Goal: Transaction & Acquisition: Purchase product/service

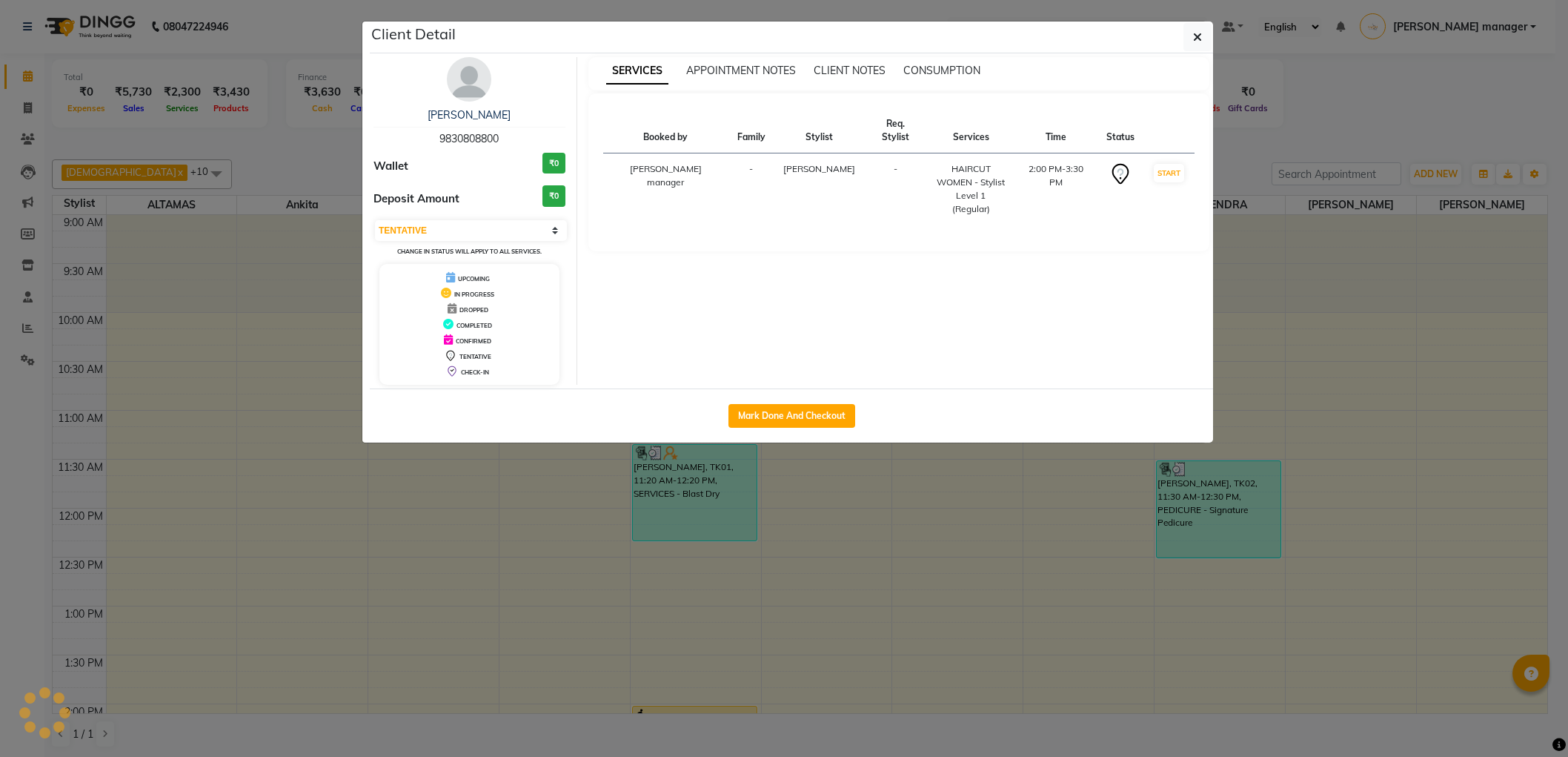
select select "1"
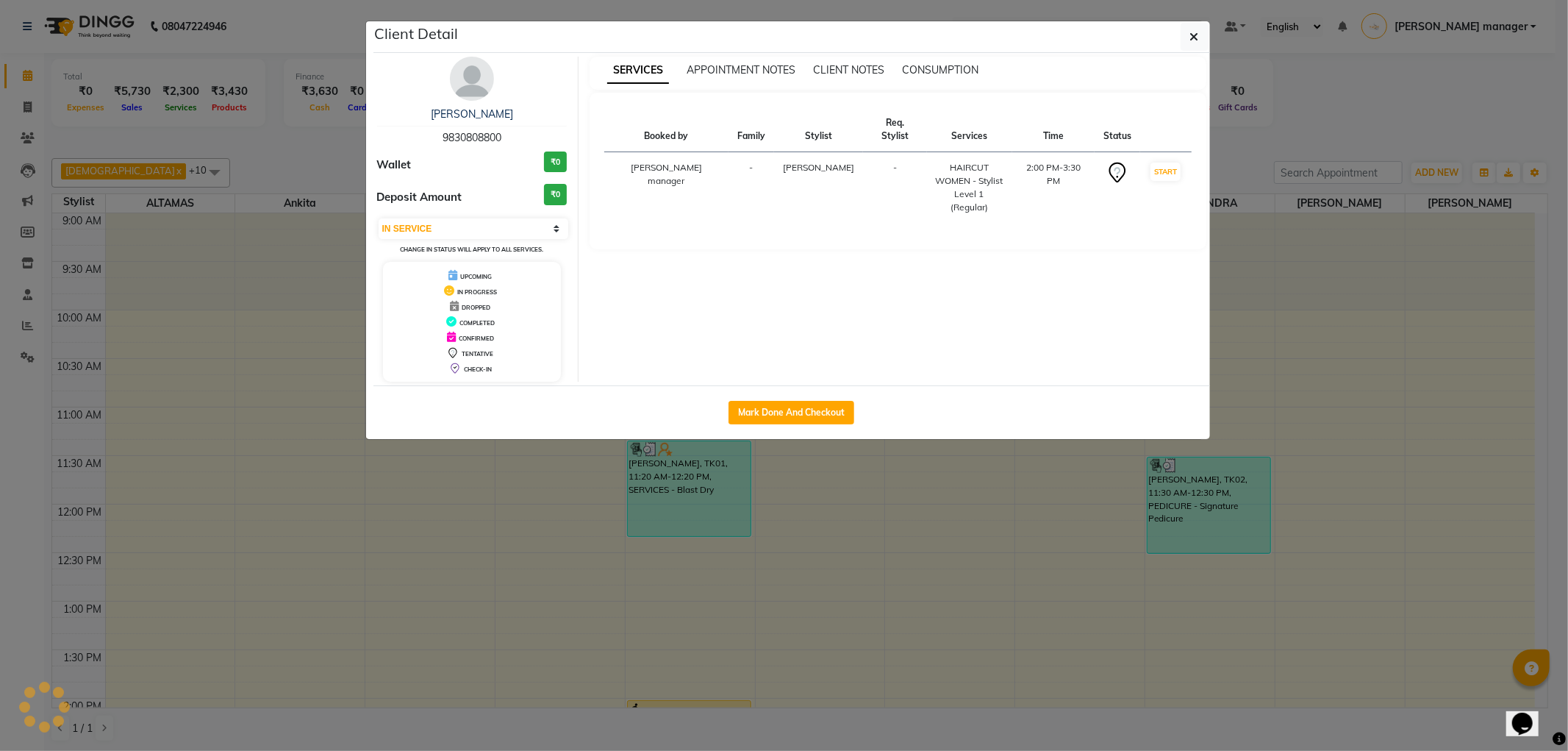
scroll to position [390, 0]
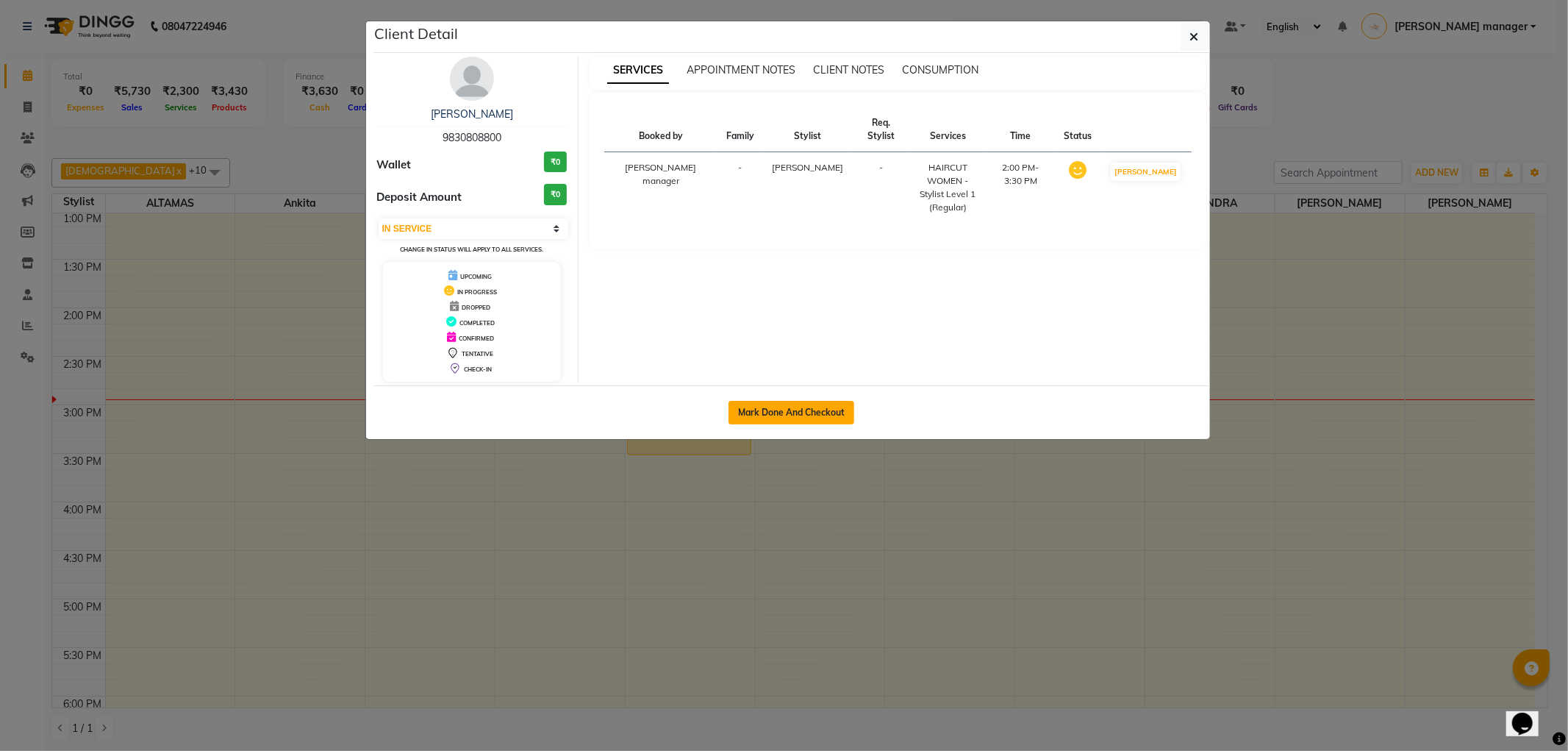
click at [821, 410] on button "Mark Done And Checkout" at bounding box center [791, 412] width 125 height 24
select select "service"
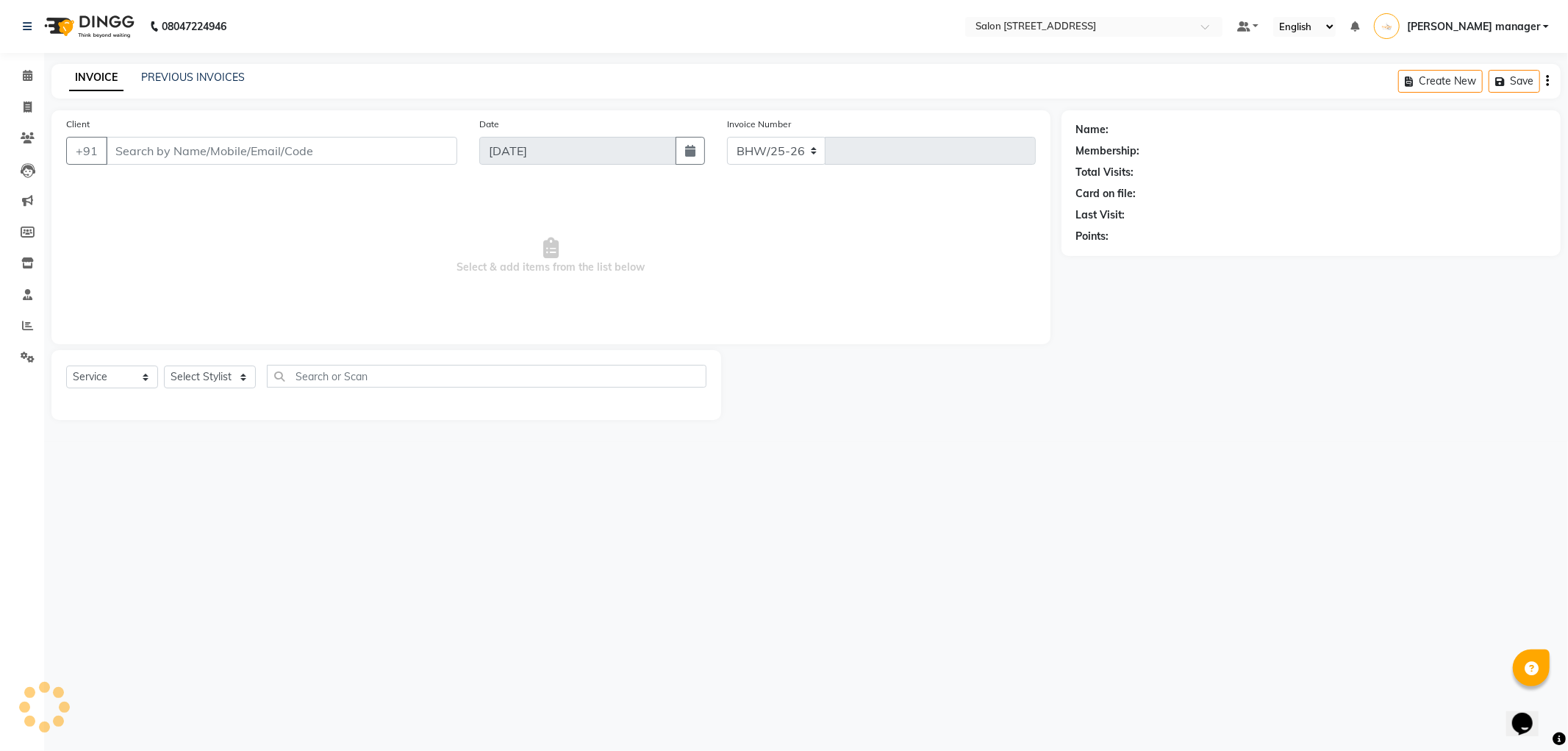
select select "8704"
type input "2199"
type input "9830808800"
select select "33690"
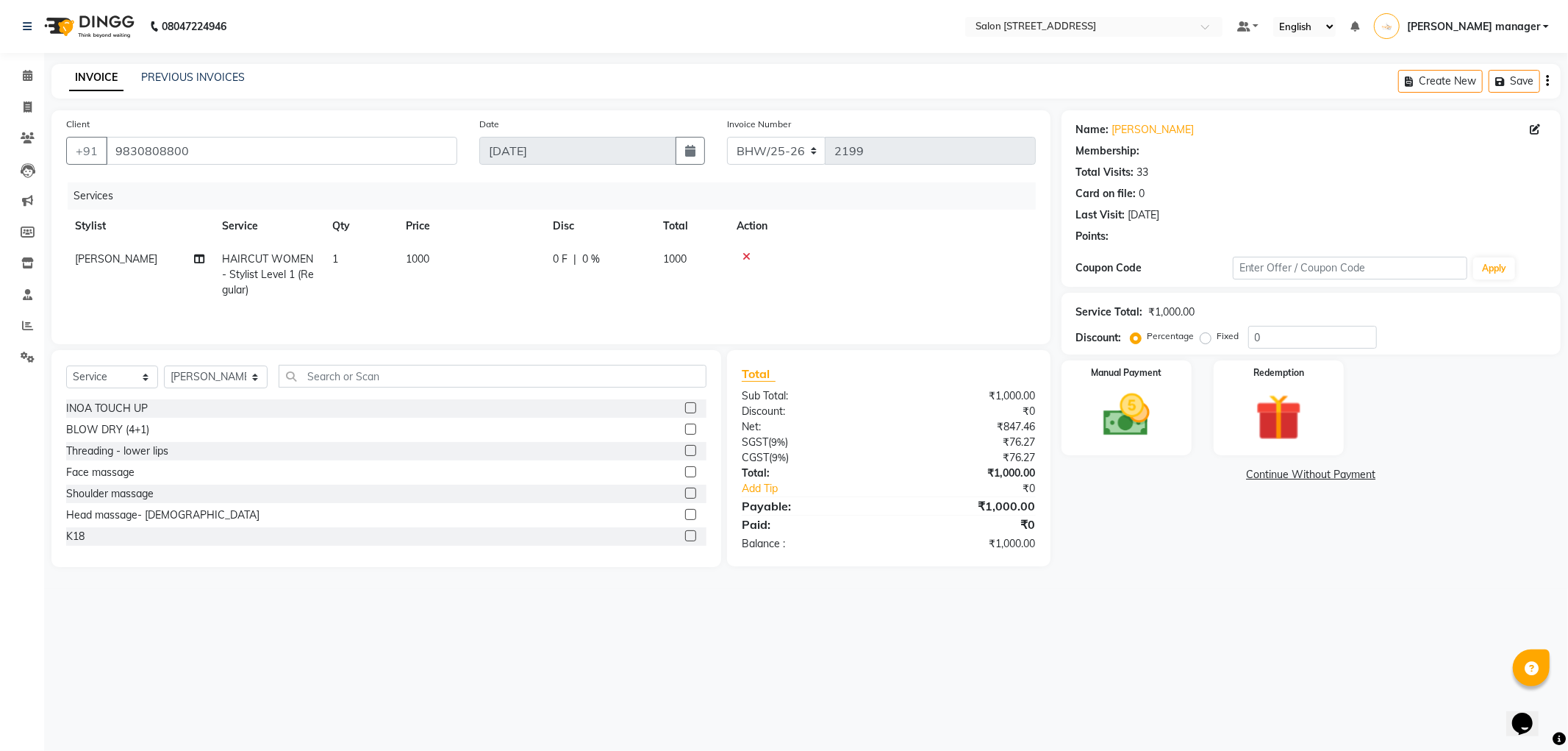
select select "1: Object"
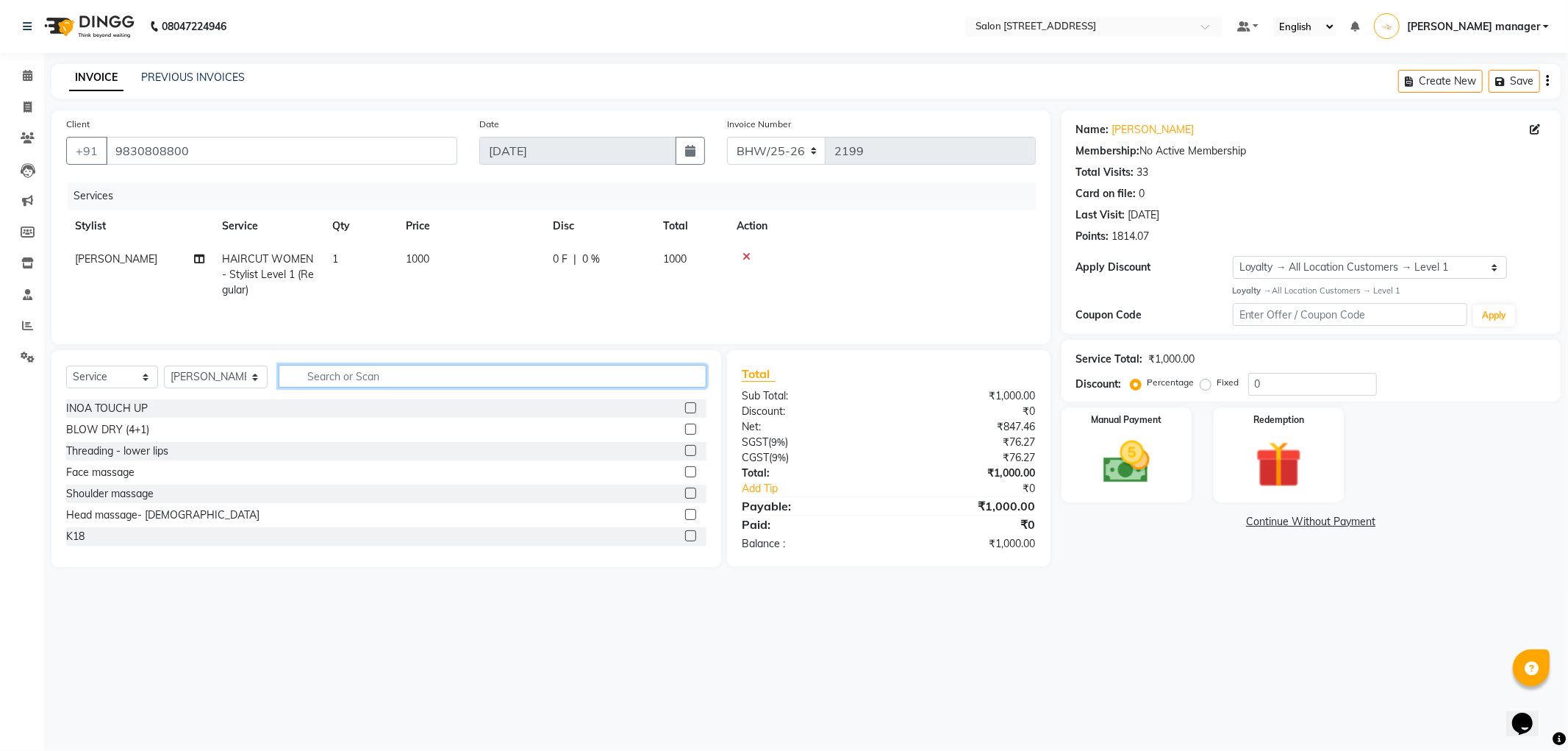
drag, startPoint x: 518, startPoint y: 369, endPoint x: 643, endPoint y: 358, distance: 125.5
click at [518, 369] on input "text" at bounding box center [492, 376] width 428 height 23
click at [1076, 450] on div "Manual Payment" at bounding box center [1125, 454] width 135 height 98
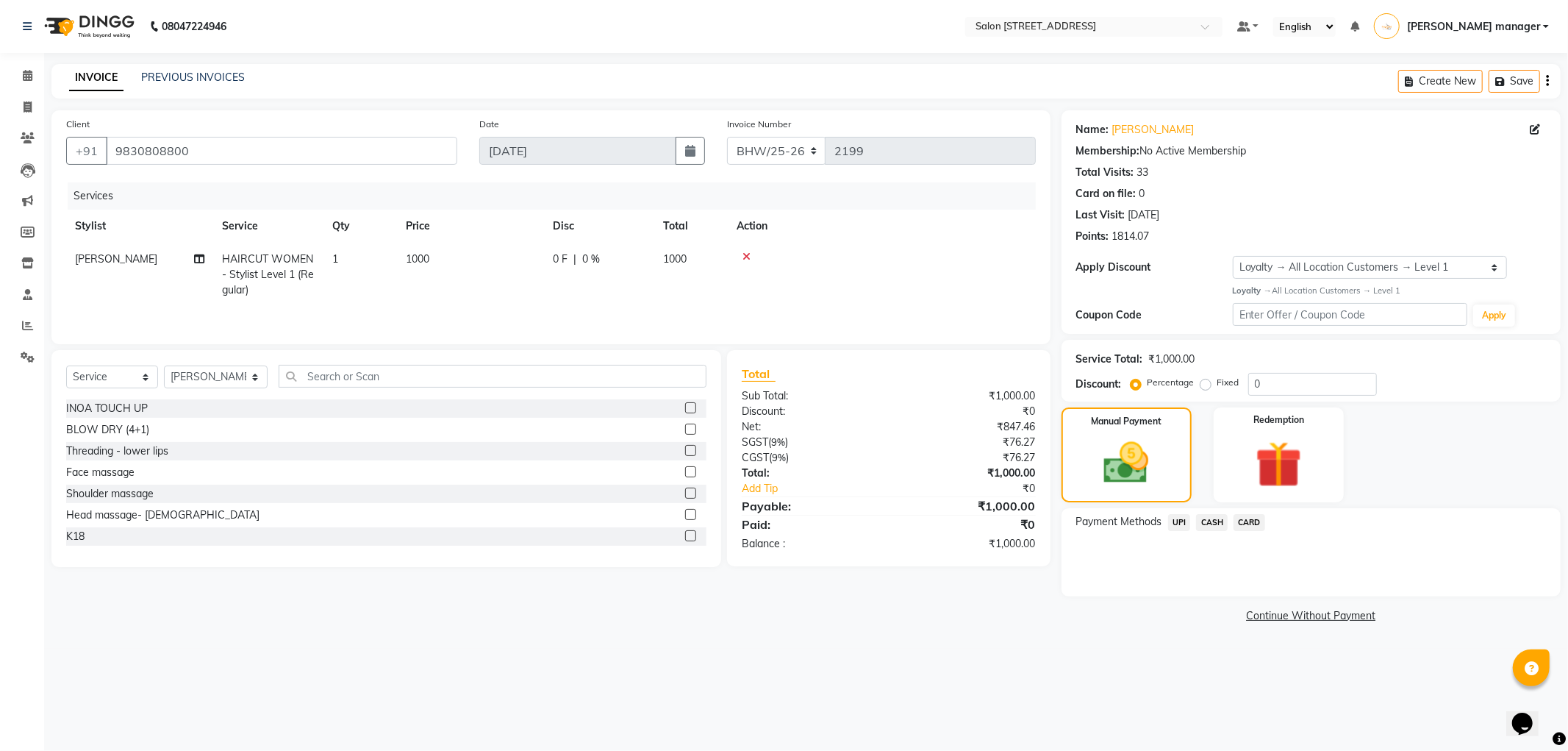
click at [1204, 525] on span "CASH" at bounding box center [1212, 522] width 31 height 17
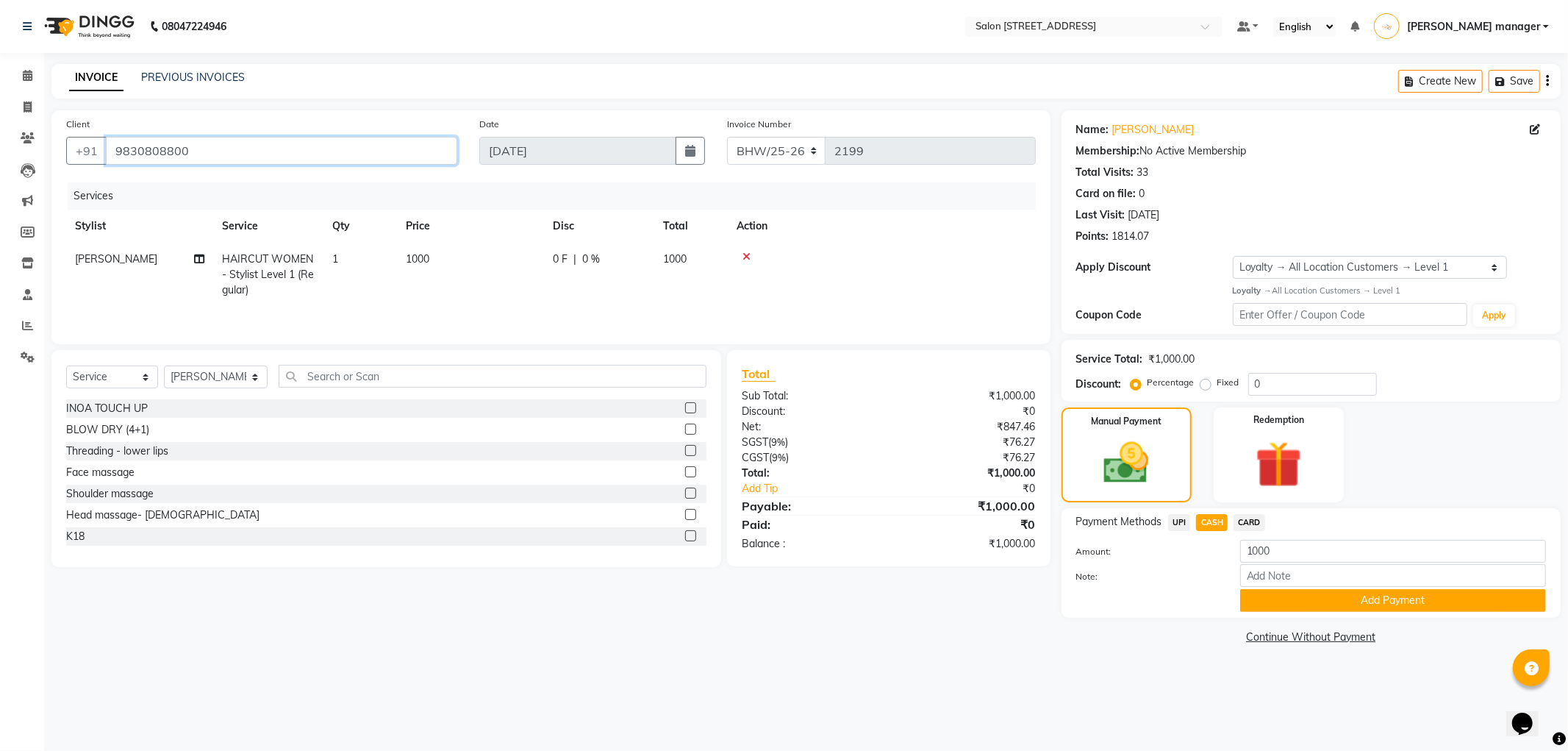
click at [314, 142] on input "9830808800" at bounding box center [281, 151] width 351 height 28
click at [1358, 618] on div "Name: [PERSON_NAME] Membership: No Active Membership Total Visits: 33 Card on f…" at bounding box center [1317, 379] width 510 height 538
click at [1365, 609] on button "Add Payment" at bounding box center [1393, 600] width 306 height 23
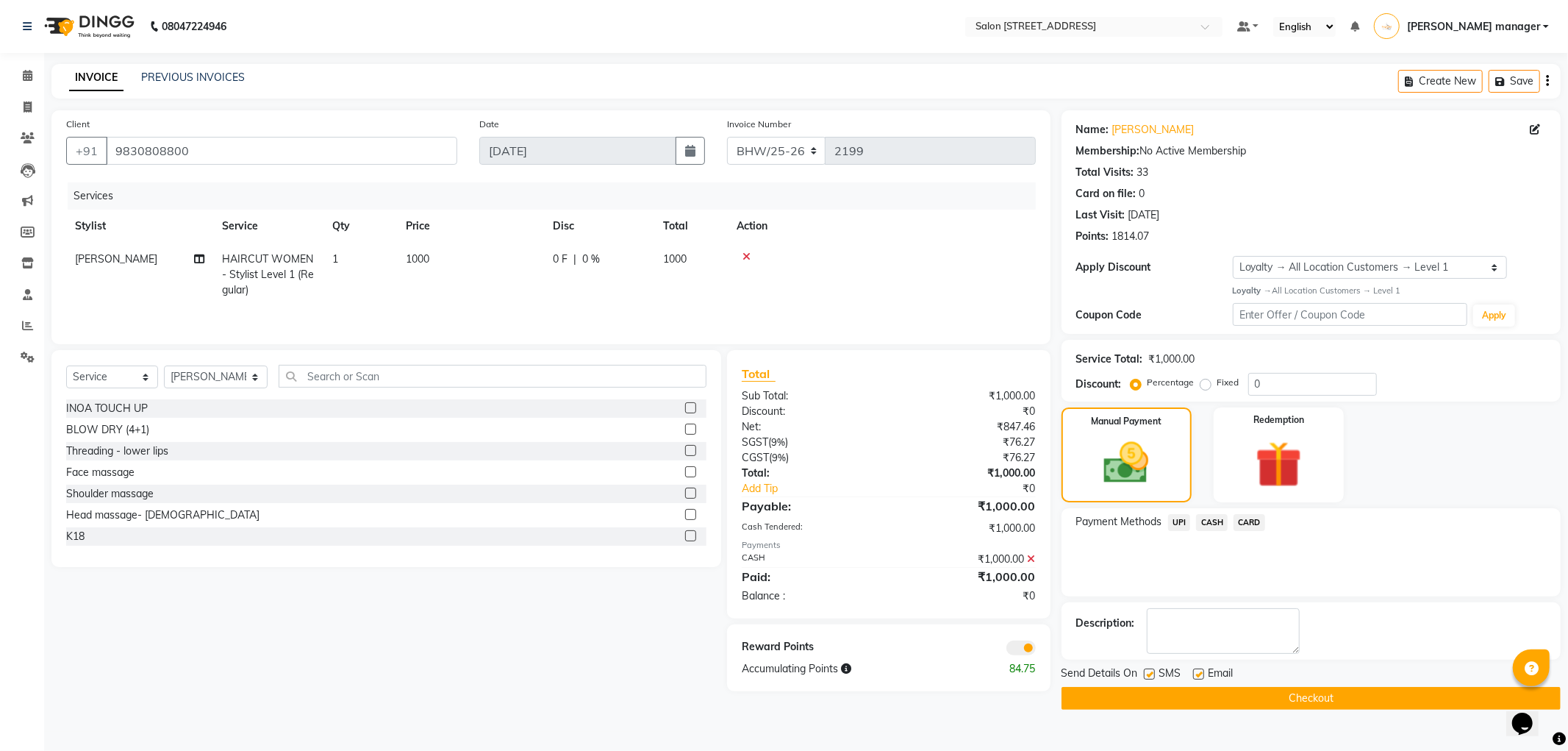
click at [1288, 694] on button "Checkout" at bounding box center [1311, 698] width 499 height 23
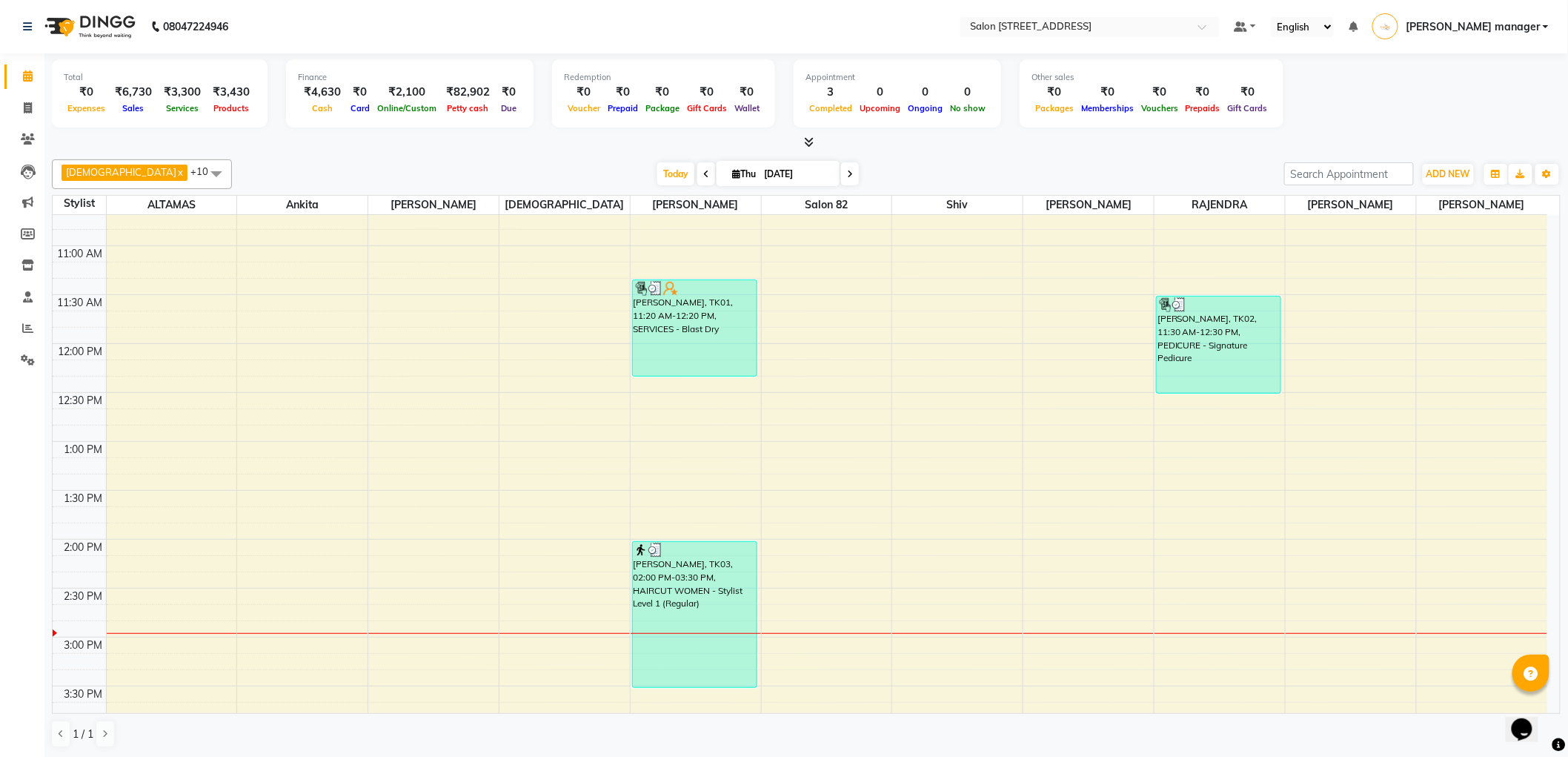
scroll to position [329, 0]
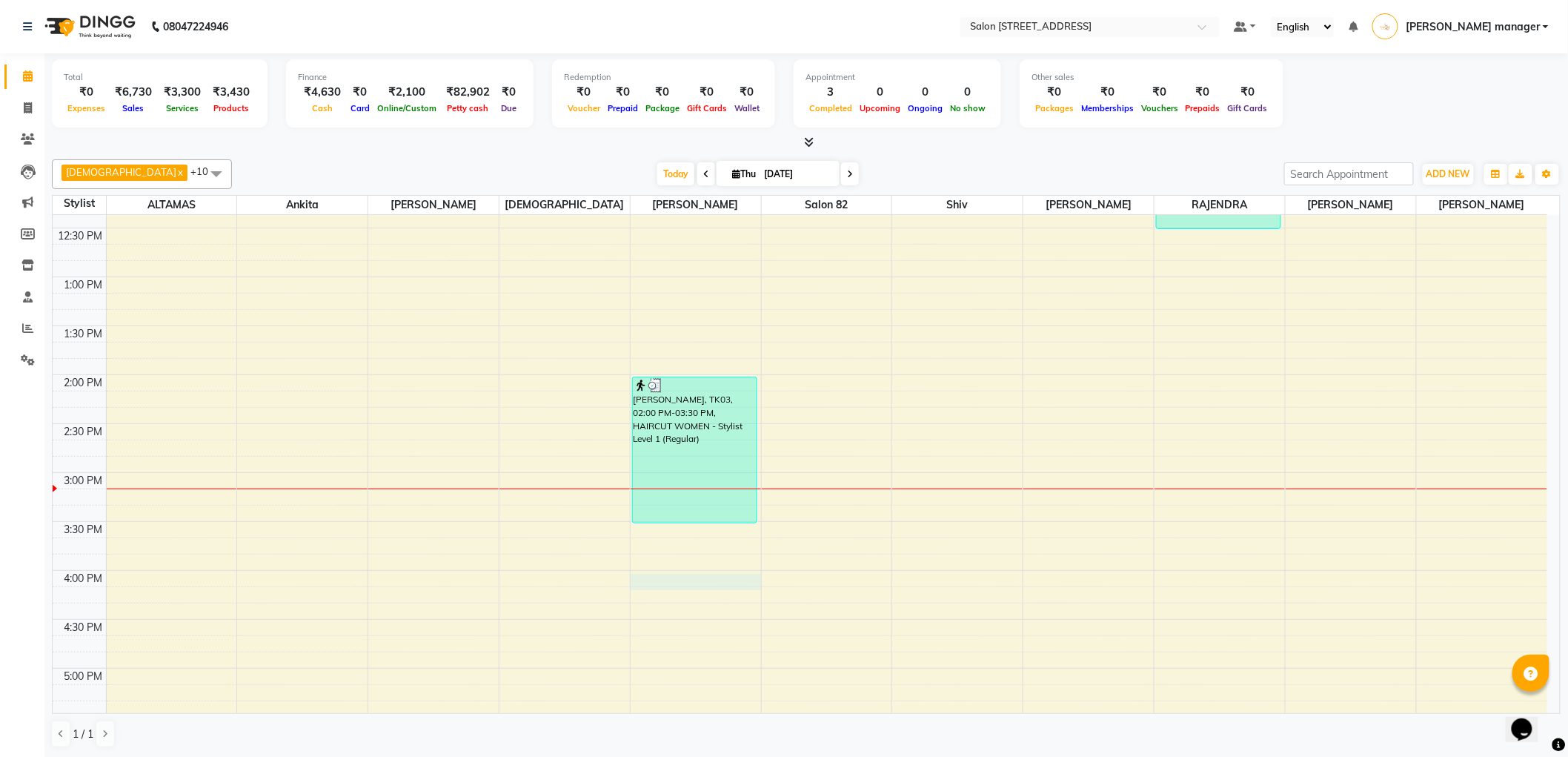
click at [640, 586] on div "9:00 AM 9:30 AM 10:00 AM 10:30 AM 11:00 AM 11:30 AM 12:00 PM 12:30 PM 1:00 PM 1…" at bounding box center [800, 521] width 1494 height 1271
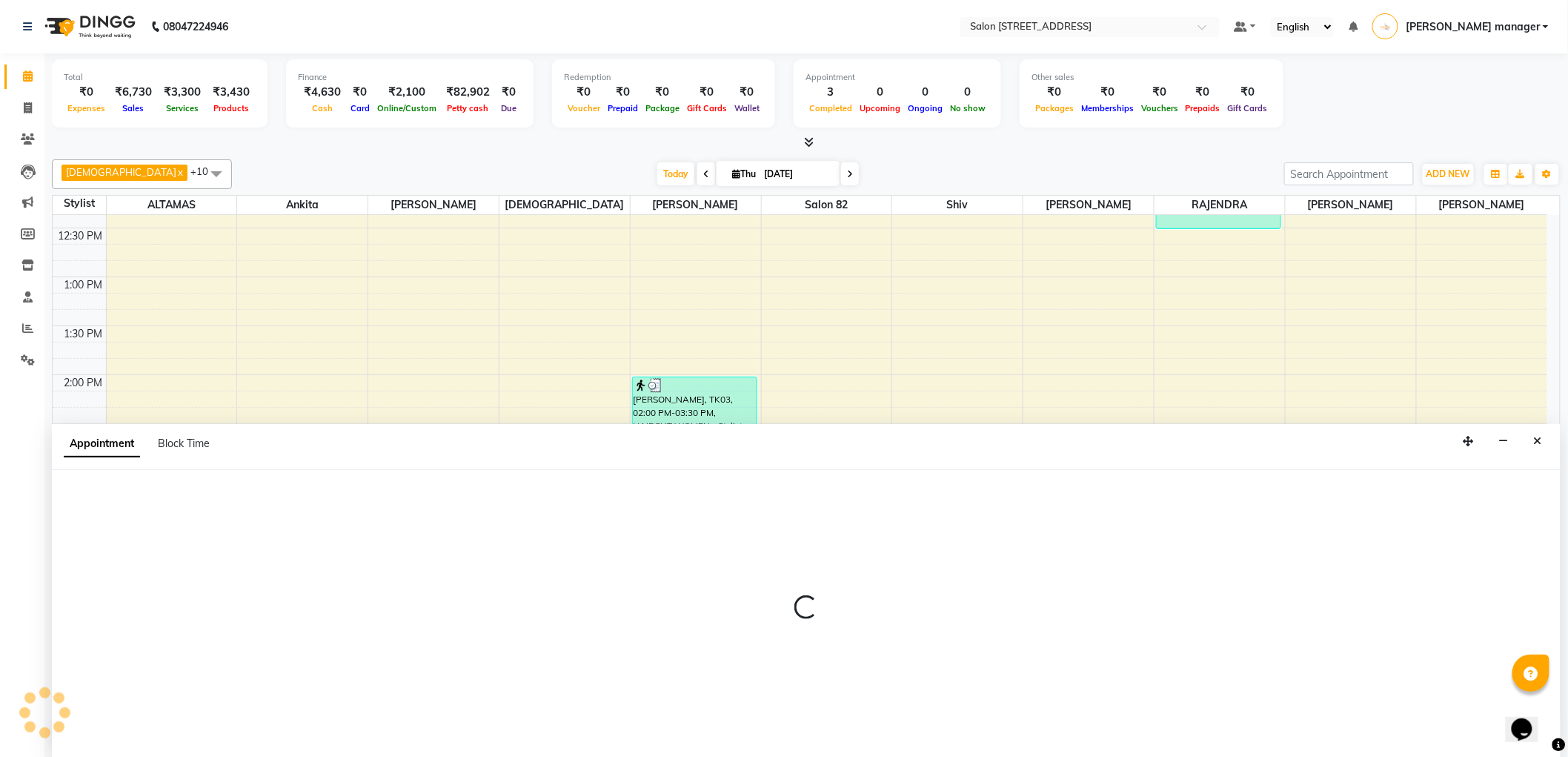
scroll to position [1, 0]
select select "33690"
select select "tentative"
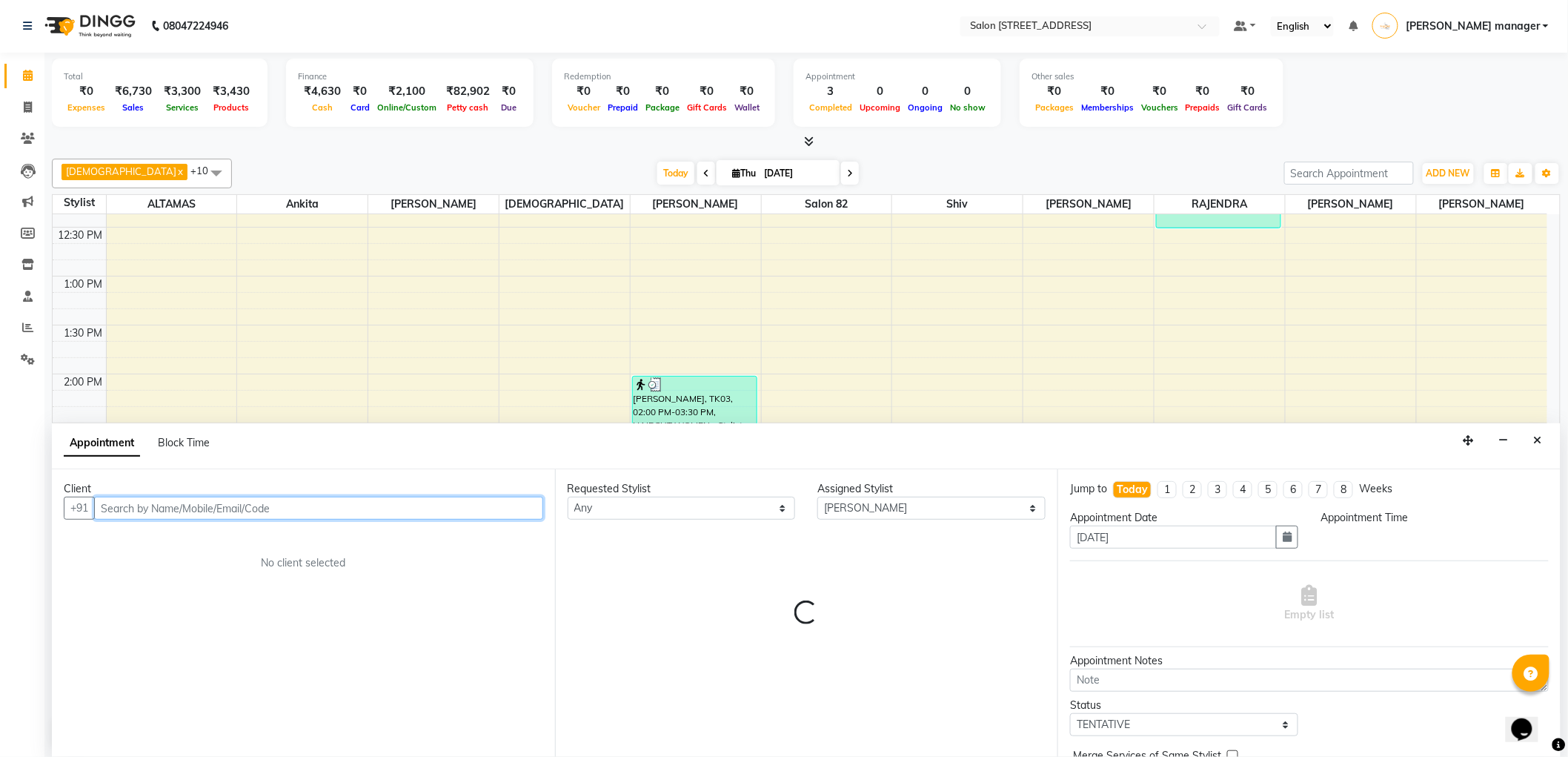
select select "960"
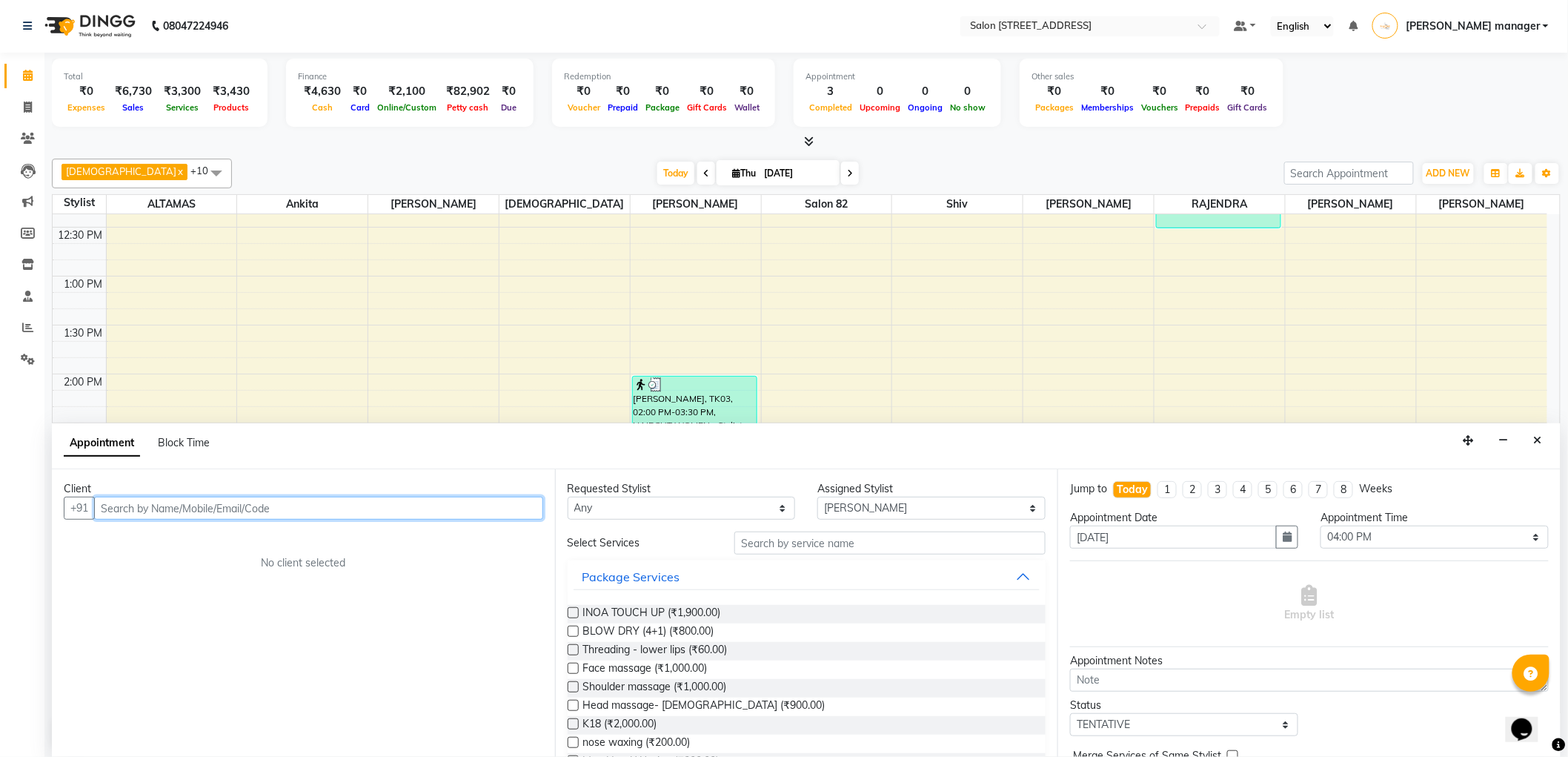
click at [216, 506] on input "text" at bounding box center [318, 508] width 449 height 23
click at [388, 508] on input "text" at bounding box center [318, 508] width 449 height 23
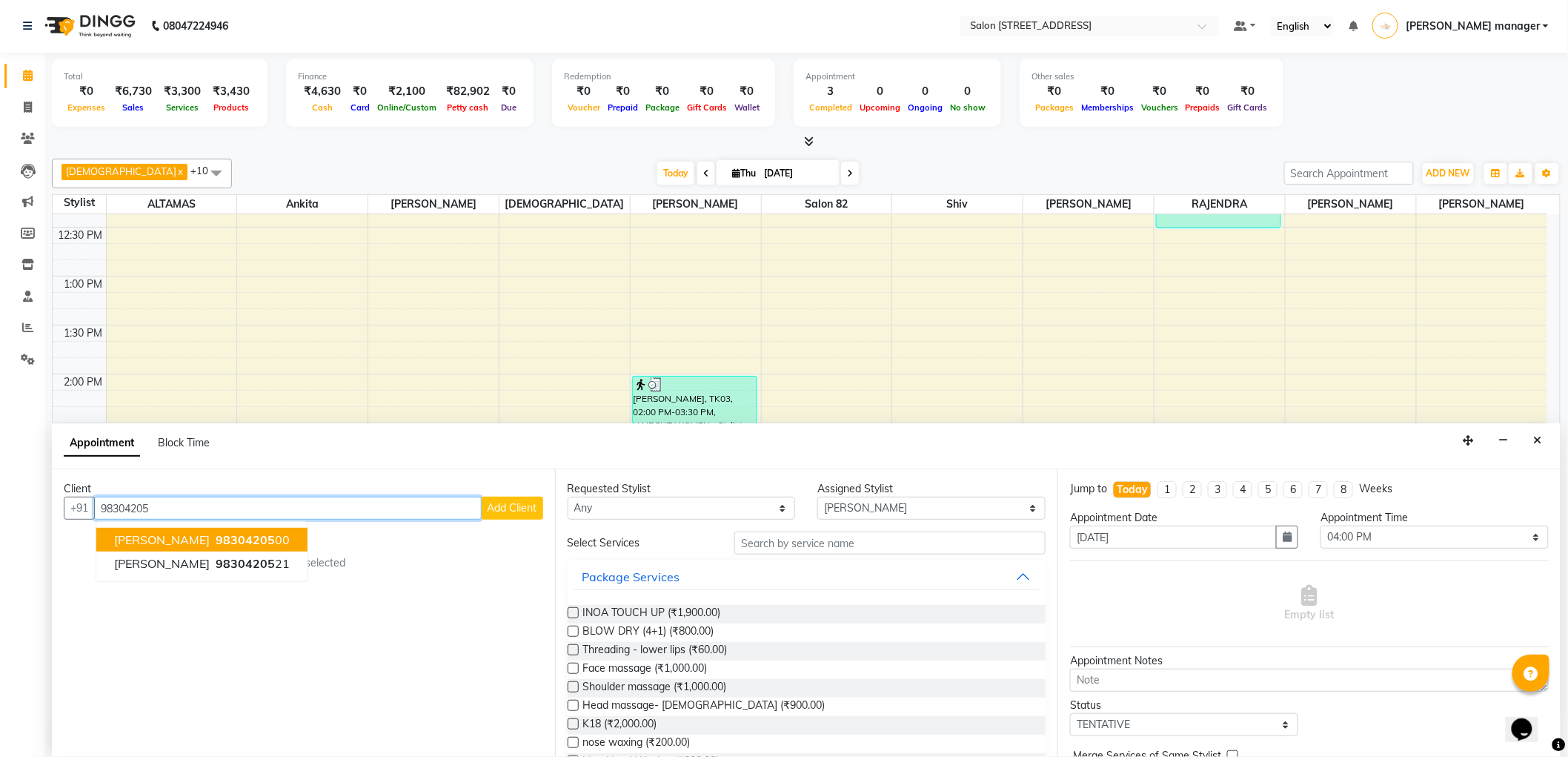
click at [256, 529] on button "kunal mehta 98304205 00" at bounding box center [202, 539] width 212 height 24
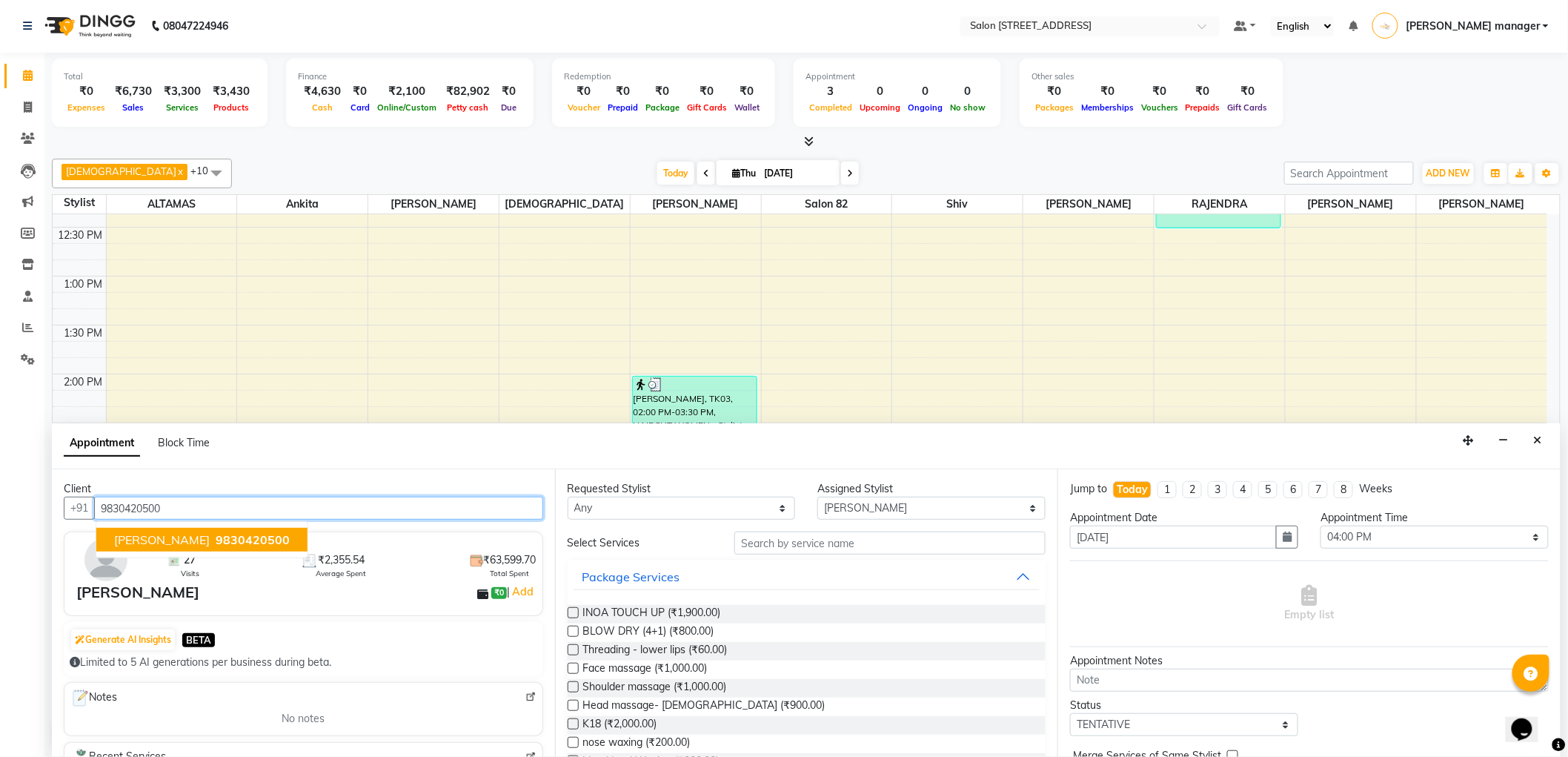
click at [227, 536] on span "9830420500" at bounding box center [253, 539] width 74 height 15
type input "9830420500"
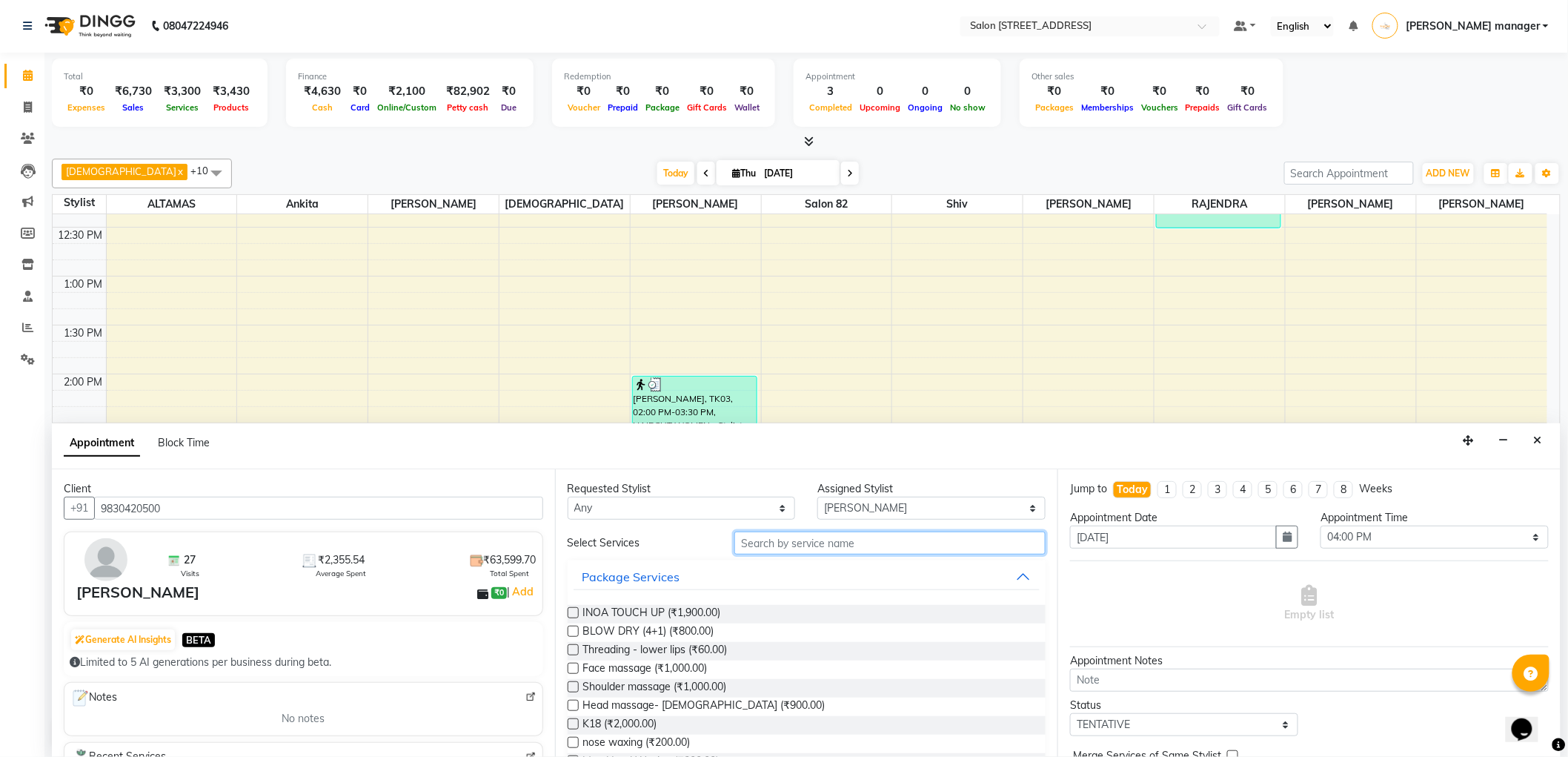
click at [786, 539] on input "text" at bounding box center [889, 543] width 311 height 23
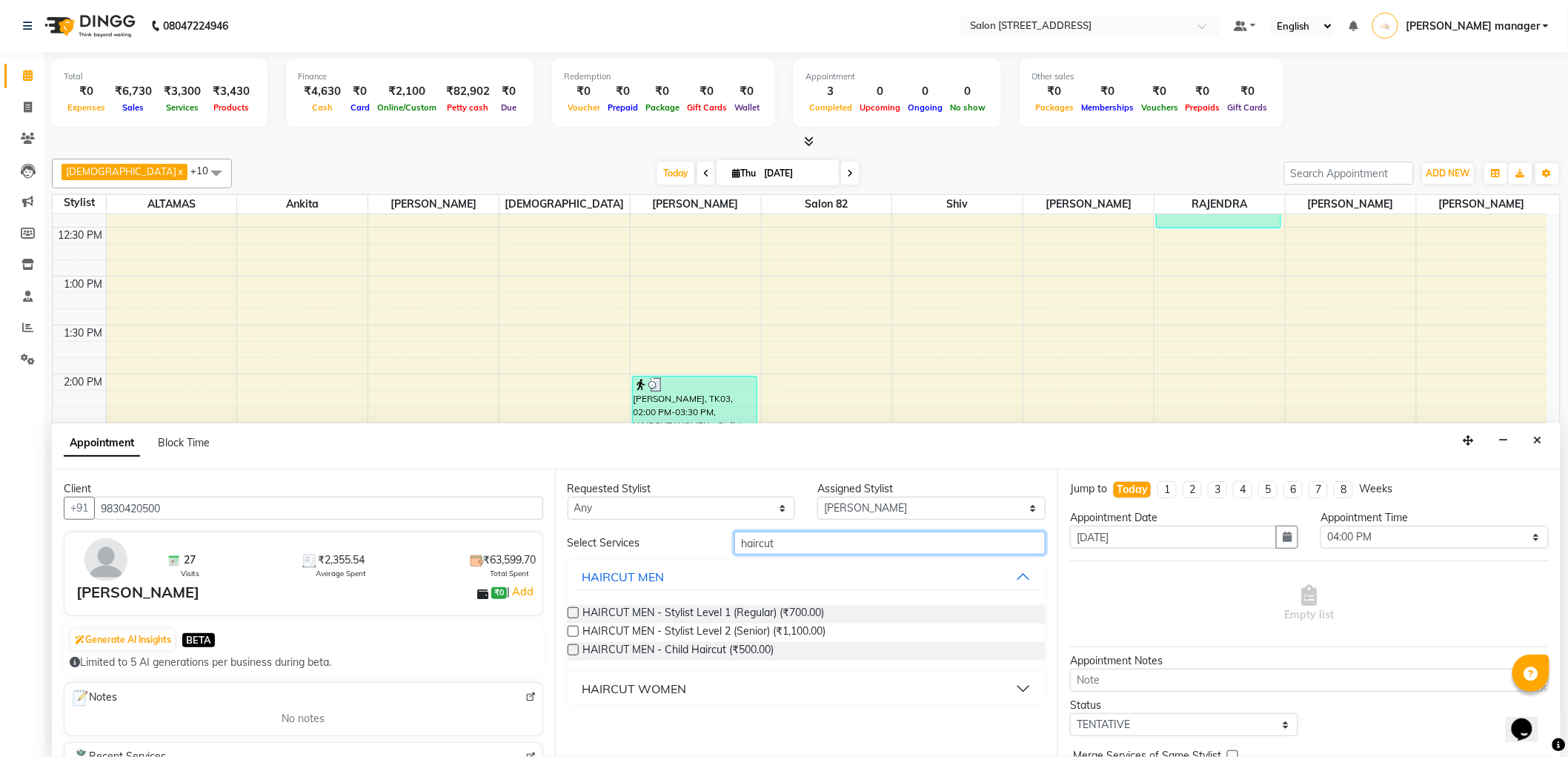
type input "haircut"
click at [573, 612] on label at bounding box center [572, 612] width 11 height 11
click at [573, 612] on input "checkbox" at bounding box center [572, 614] width 10 height 10
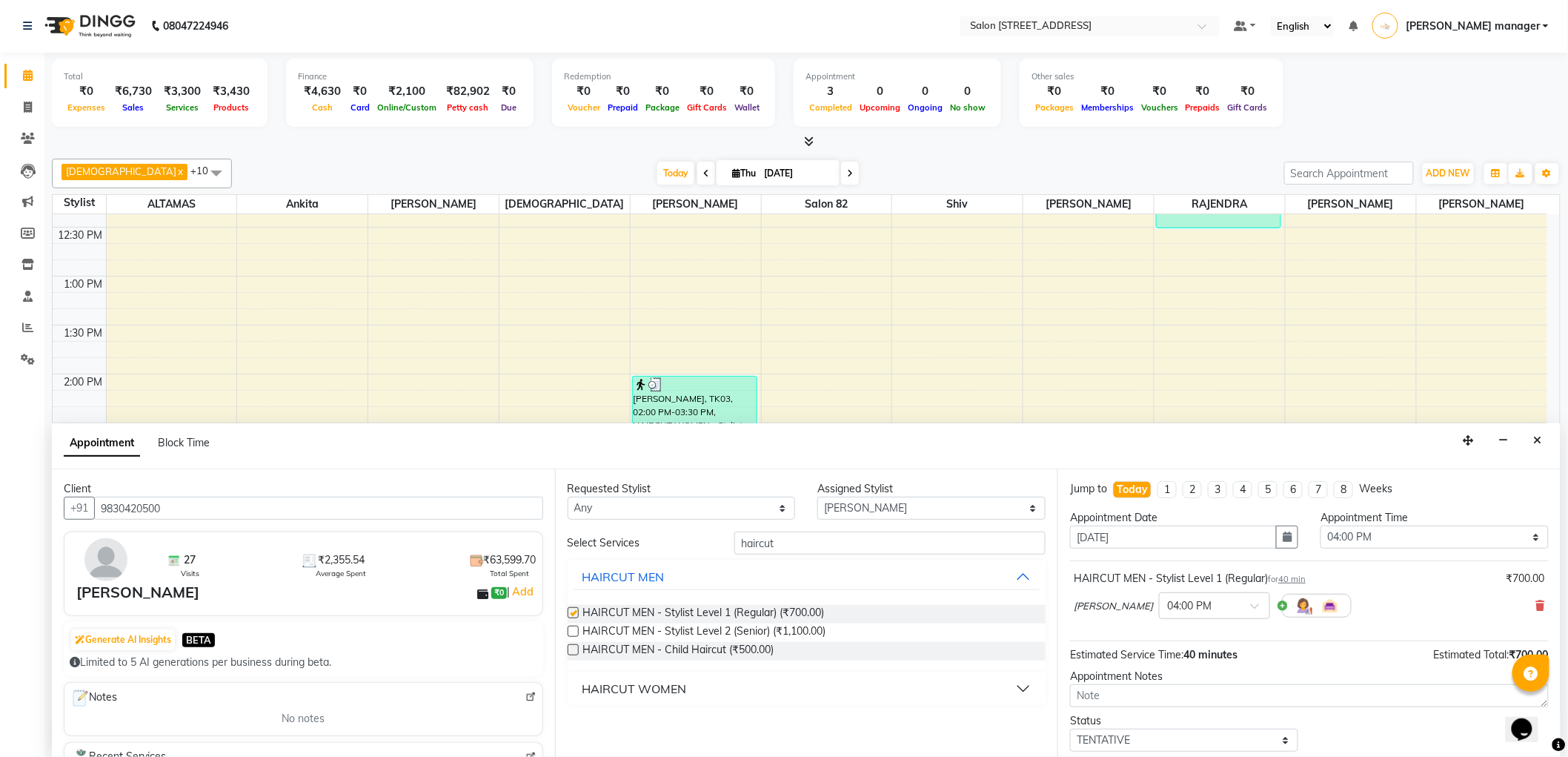
checkbox input "false"
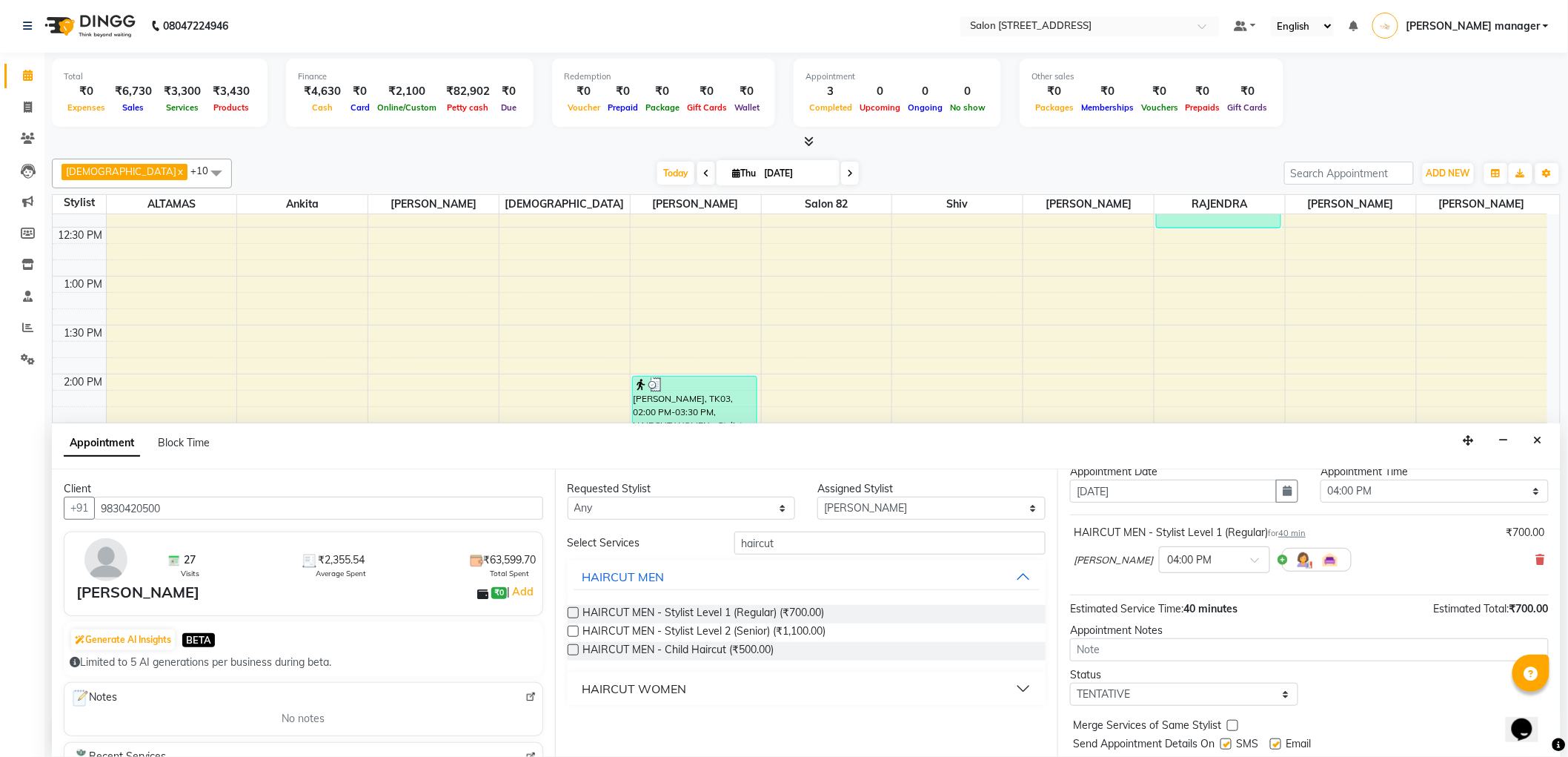
scroll to position [88, 0]
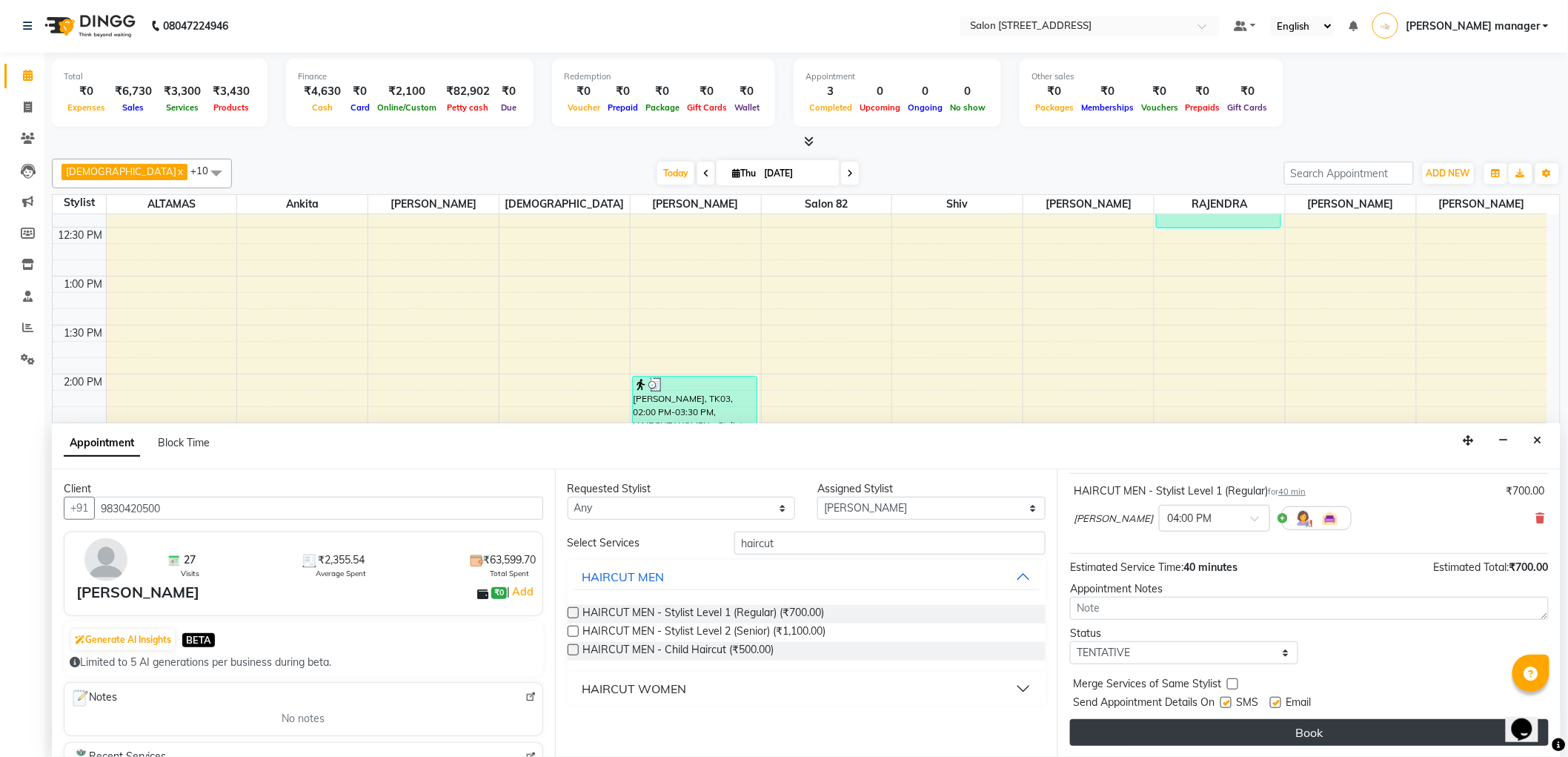
click at [1141, 732] on button "Book" at bounding box center [1309, 732] width 478 height 26
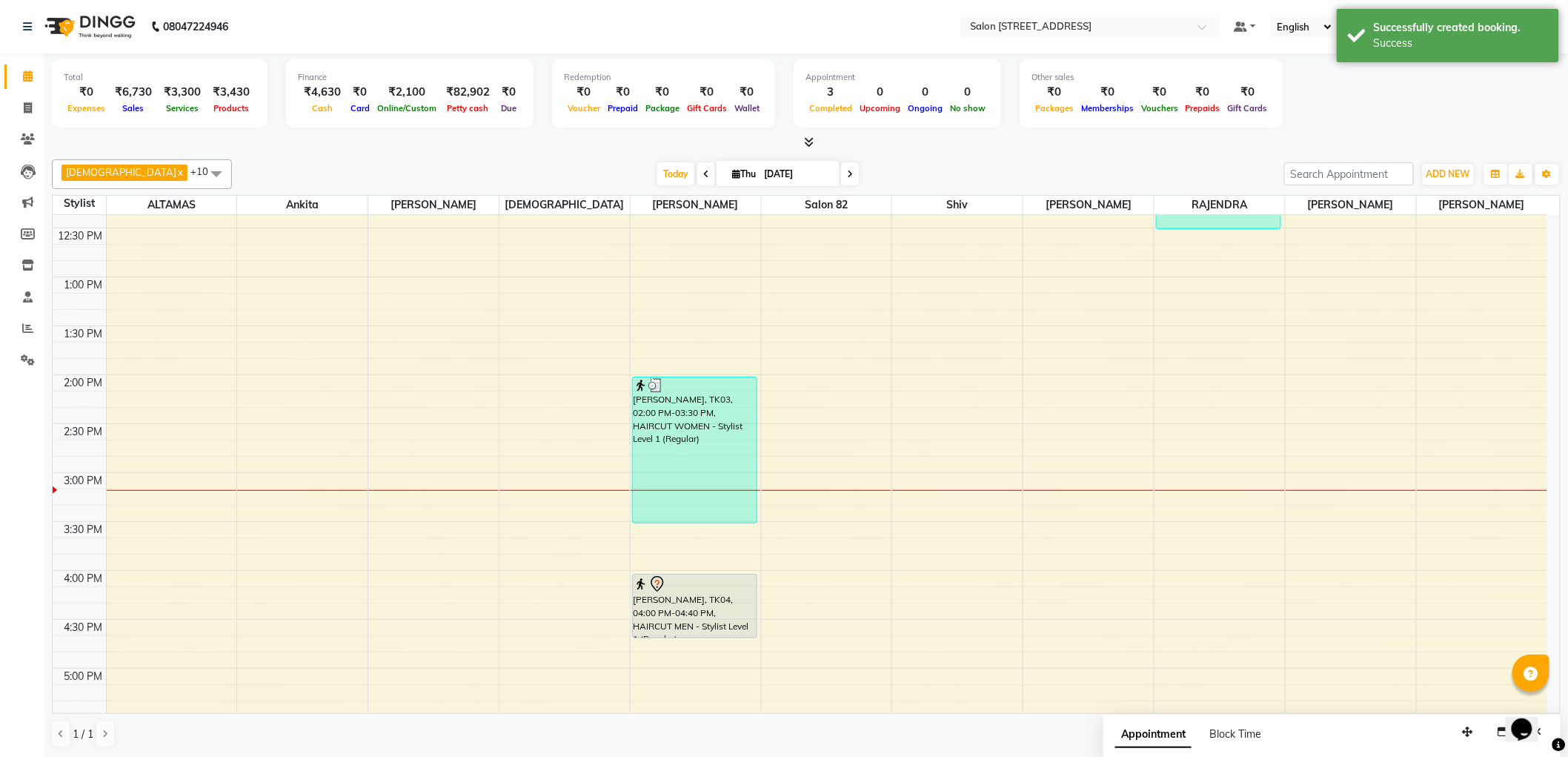
scroll to position [83, 0]
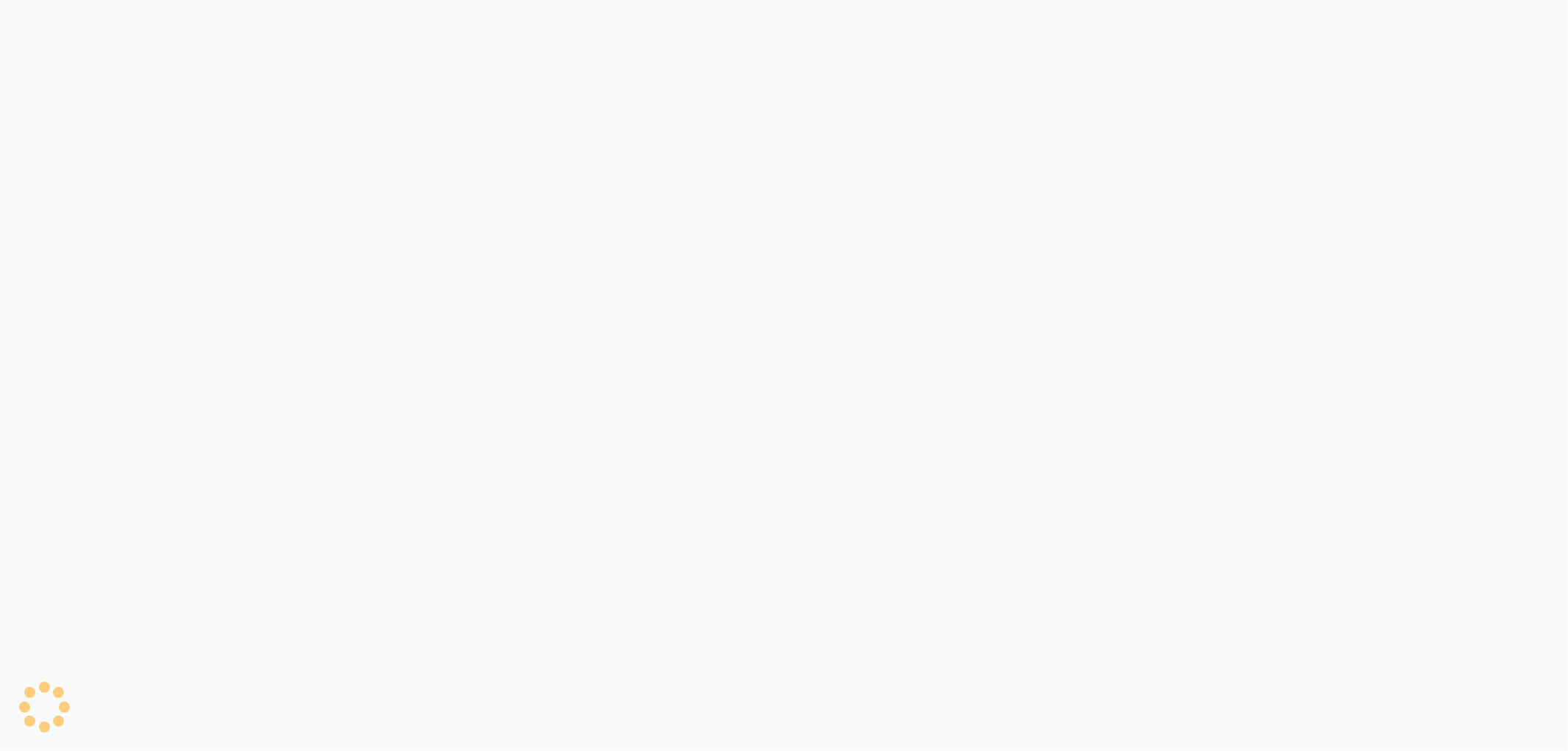
select select "service"
